Goal: Obtain resource: Obtain resource

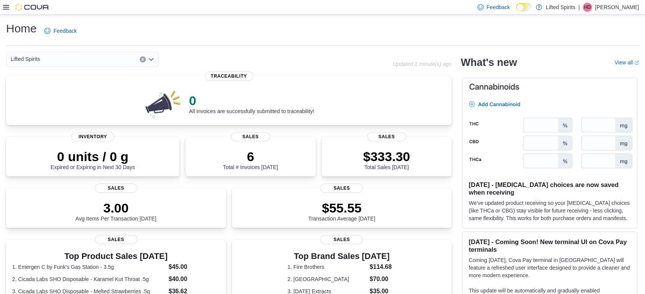
click at [6, 2] on div at bounding box center [26, 7] width 47 height 14
click at [7, 10] on icon at bounding box center [6, 7] width 6 height 6
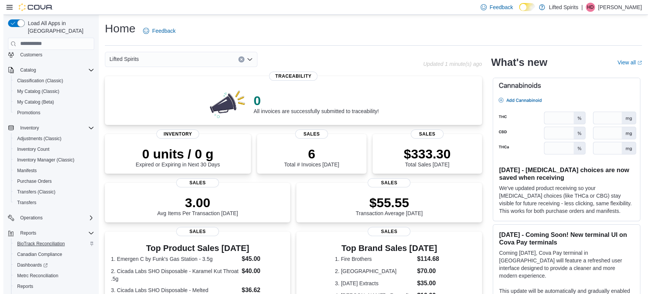
scroll to position [61, 0]
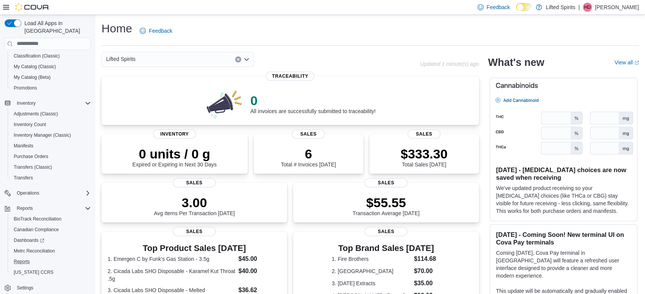
click at [39, 257] on div "Reports" at bounding box center [51, 261] width 80 height 9
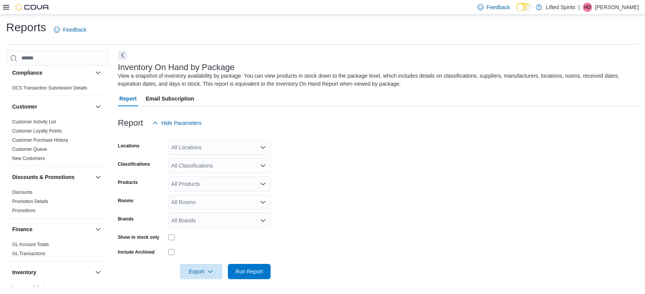
scroll to position [127, 0]
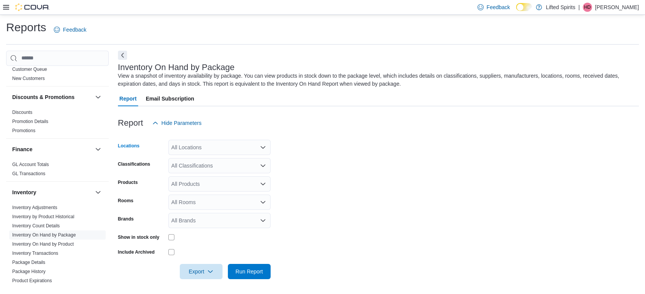
click at [205, 146] on div "All Locations" at bounding box center [219, 147] width 102 height 15
click at [202, 182] on span "Tahlequah" at bounding box center [197, 183] width 25 height 8
click at [268, 228] on form "Locations Tahlequah Combo box. Selected. Tahlequah. Press Backspace to delete T…" at bounding box center [378, 205] width 521 height 149
click at [227, 166] on div "All Classifications" at bounding box center [219, 165] width 102 height 15
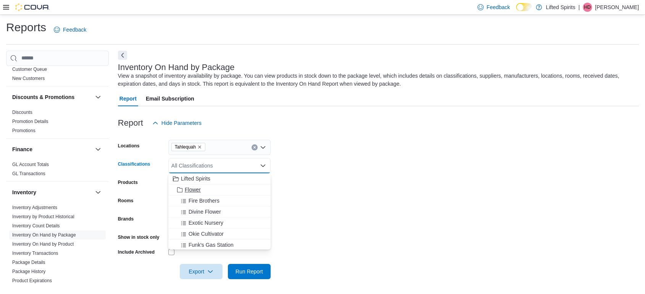
click at [233, 187] on div "Flower" at bounding box center [219, 190] width 93 height 8
click at [238, 191] on div "Fire Brothers" at bounding box center [212, 190] width 79 height 8
click at [238, 191] on div "Divine Flower" at bounding box center [212, 190] width 79 height 8
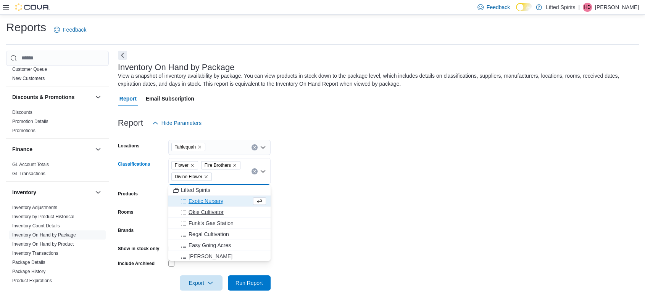
click at [227, 212] on div "Okie Cultivator" at bounding box center [219, 213] width 93 height 8
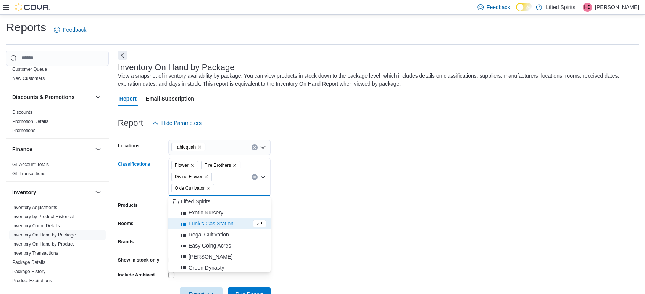
click at [223, 222] on span "Funk's Gas Station" at bounding box center [210, 224] width 45 height 8
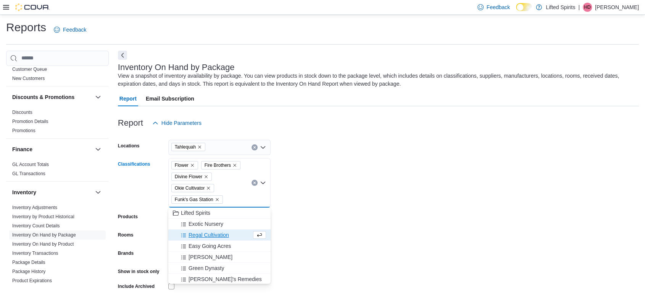
click at [228, 234] on span "Regal Cultivation" at bounding box center [208, 235] width 40 height 8
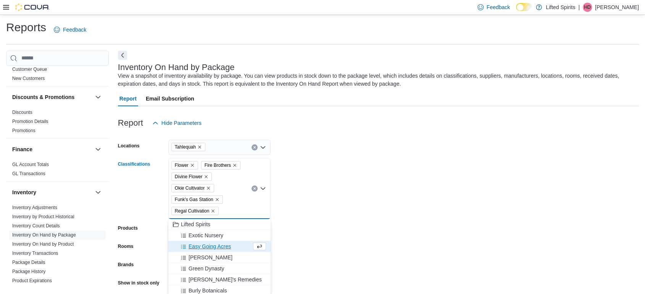
click at [225, 248] on span "Easy Going Acres" at bounding box center [209, 247] width 42 height 8
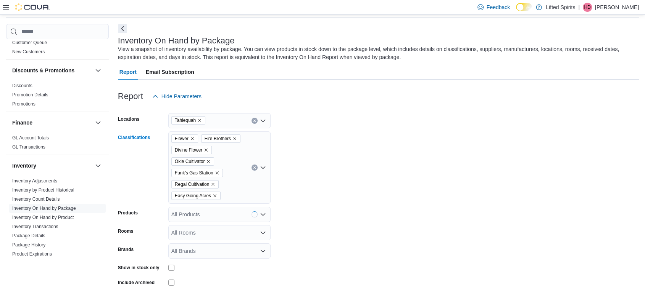
scroll to position [58, 0]
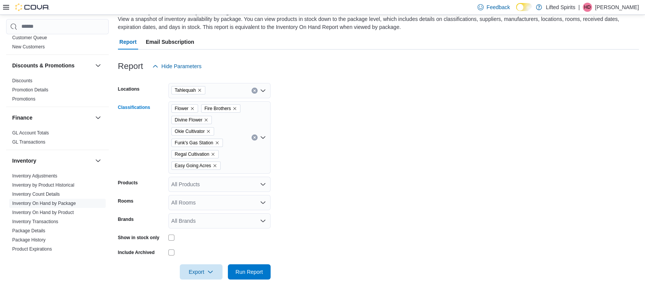
click at [251, 153] on div "Flower Fire Brothers Divine Flower Okie Cultivator Funk's Gas Station Regal Cul…" at bounding box center [219, 137] width 102 height 72
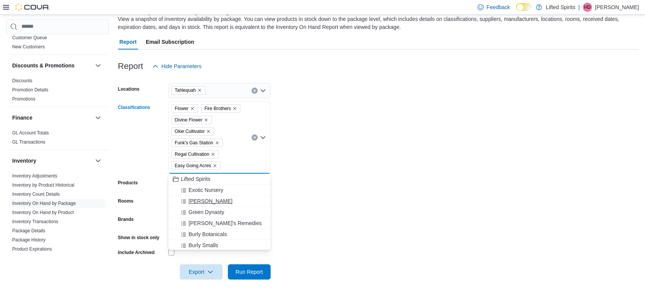
click at [222, 203] on div "Okie TSGP" at bounding box center [219, 202] width 93 height 8
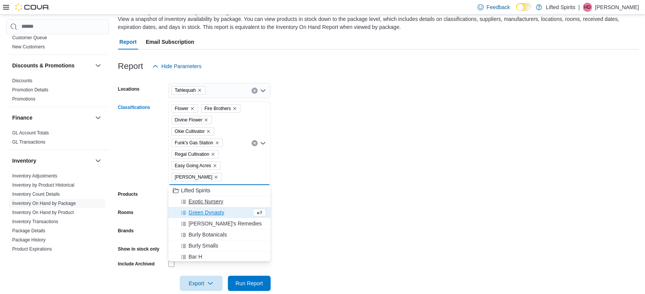
click at [222, 203] on span "Exotic Nursery" at bounding box center [205, 202] width 35 height 8
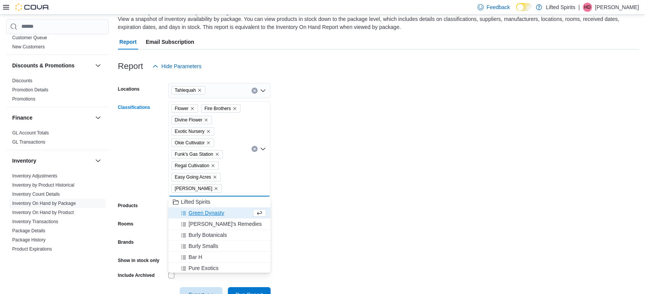
click at [228, 214] on div "Green Dynasty" at bounding box center [212, 213] width 79 height 8
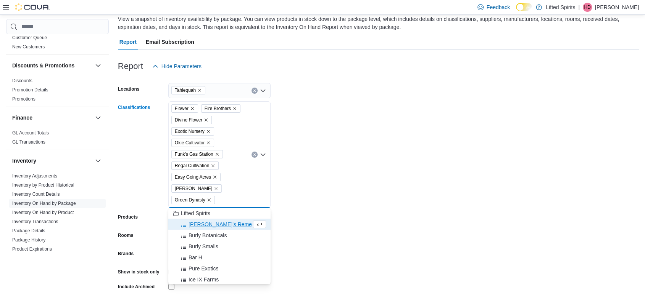
click at [227, 259] on div "Bar H" at bounding box center [219, 258] width 93 height 8
click at [209, 200] on icon "Remove Green Dynasty from selection in this group" at bounding box center [209, 200] width 5 height 5
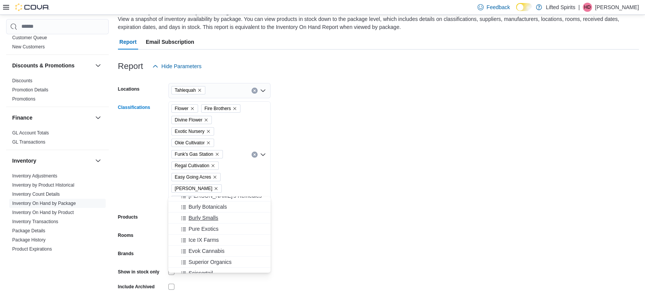
scroll to position [42, 0]
click at [225, 210] on button "Pure Exotics" at bounding box center [219, 215] width 102 height 11
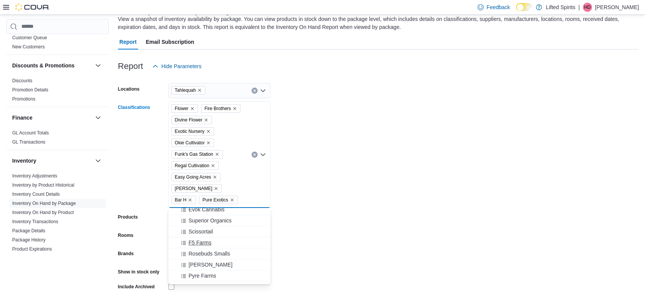
scroll to position [85, 0]
click at [268, 228] on form "Locations Tahlequah Classifications Flower Fire Brothers Divine Flower Exotic N…" at bounding box center [378, 194] width 521 height 240
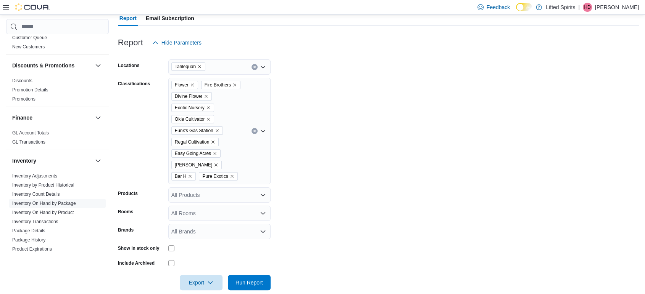
scroll to position [93, 0]
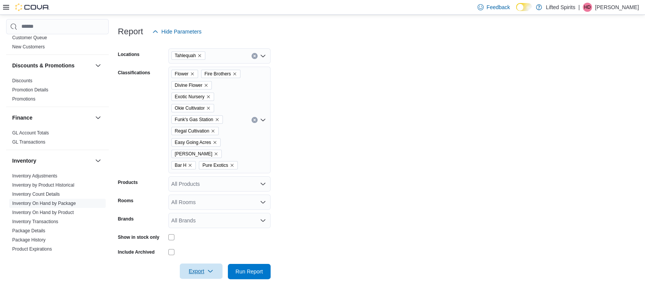
drag, startPoint x: 215, startPoint y: 271, endPoint x: 213, endPoint y: 268, distance: 4.1
click at [215, 270] on span "Export" at bounding box center [201, 271] width 34 height 15
click at [205, 229] on button "Export to Excel" at bounding box center [201, 226] width 43 height 15
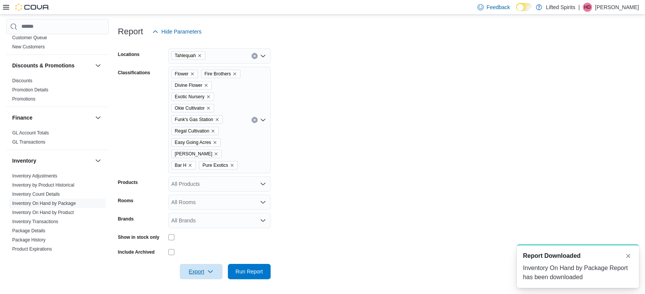
scroll to position [0, 0]
